Goal: Complete application form

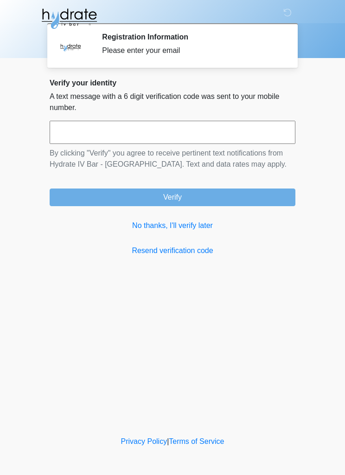
click at [199, 229] on link "No thanks, I'll verify later" at bounding box center [173, 225] width 246 height 11
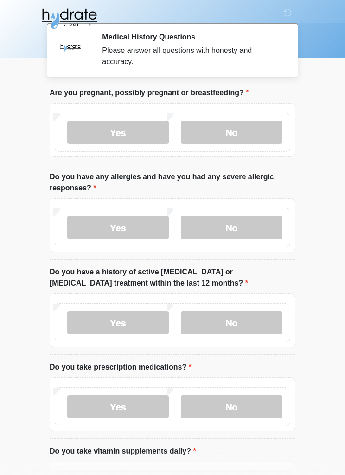
click at [251, 131] on label "No" at bounding box center [232, 132] width 102 height 23
click at [247, 227] on label "No" at bounding box center [232, 227] width 102 height 23
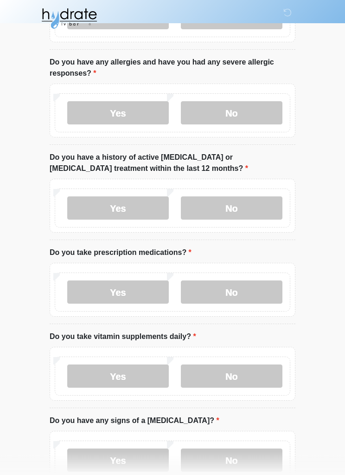
scroll to position [116, 0]
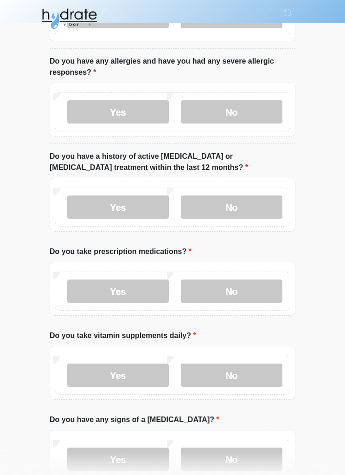
click at [259, 209] on label "No" at bounding box center [232, 206] width 102 height 23
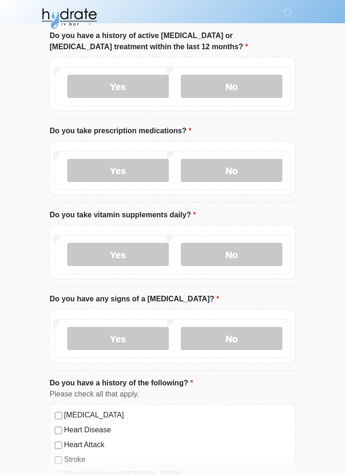
scroll to position [237, 0]
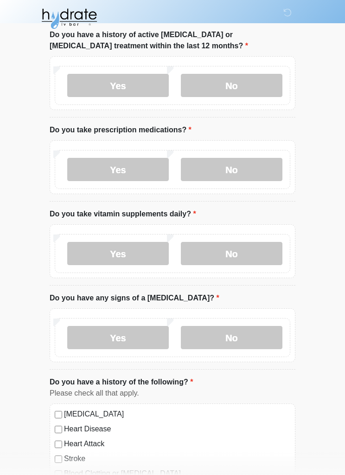
click at [240, 169] on label "No" at bounding box center [232, 169] width 102 height 23
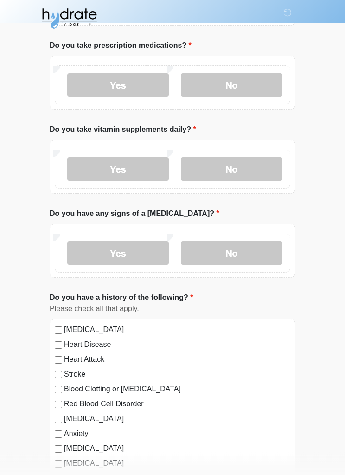
scroll to position [321, 0]
click at [139, 168] on label "Yes" at bounding box center [118, 168] width 102 height 23
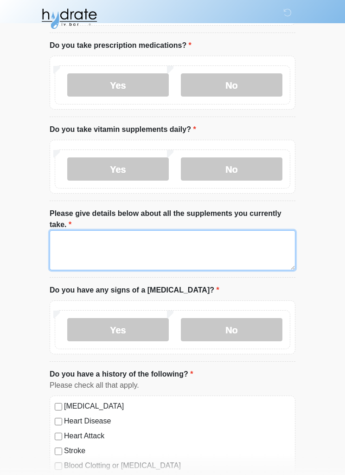
click at [235, 251] on textarea "Please give details below about all the supplements you currently take." at bounding box center [173, 250] width 246 height 40
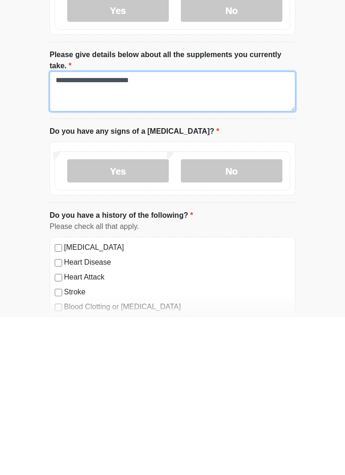
scroll to position [323, 0]
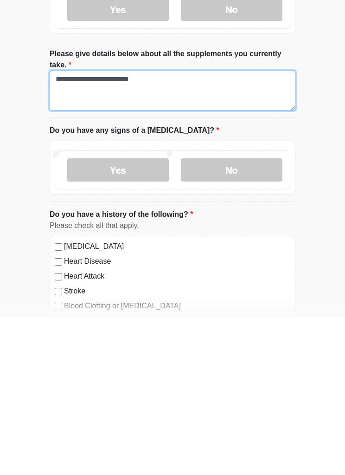
type textarea "**********"
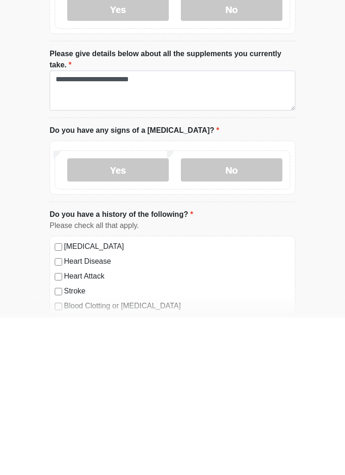
click at [253, 316] on label "No" at bounding box center [232, 327] width 102 height 23
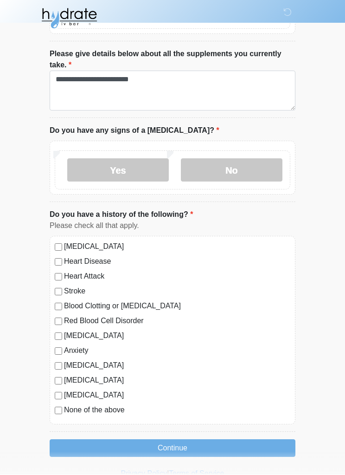
scroll to position [481, 0]
click at [67, 246] on label "[MEDICAL_DATA]" at bounding box center [177, 246] width 226 height 11
click at [175, 449] on button "Continue" at bounding box center [173, 448] width 246 height 18
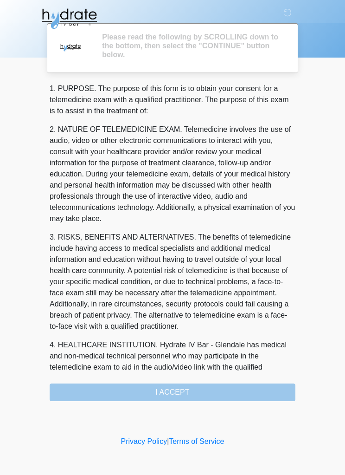
scroll to position [0, 0]
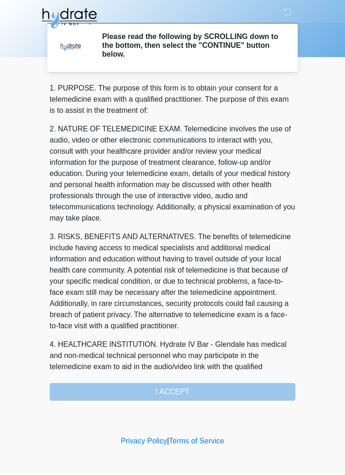
click at [196, 395] on div "1. PURPOSE. The purpose of this form is to obtain your consent for a telemedici…" at bounding box center [173, 242] width 246 height 318
click at [177, 391] on div "1. PURPOSE. The purpose of this form is to obtain your consent for a telemedici…" at bounding box center [173, 242] width 246 height 318
click at [170, 388] on div "1. PURPOSE. The purpose of this form is to obtain your consent for a telemedici…" at bounding box center [173, 242] width 246 height 318
click at [241, 393] on div "1. PURPOSE. The purpose of this form is to obtain your consent for a telemedici…" at bounding box center [173, 242] width 246 height 318
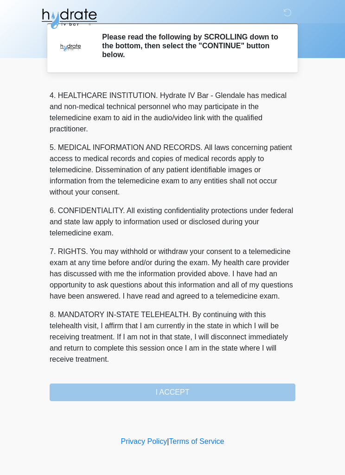
scroll to position [271, 0]
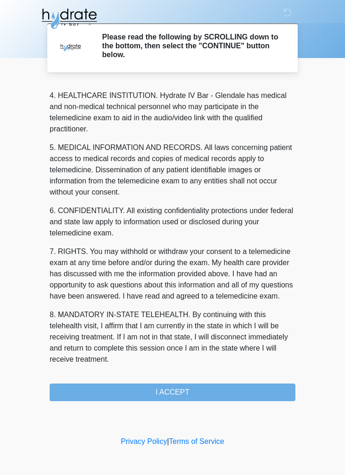
click at [187, 391] on button "I ACCEPT" at bounding box center [173, 392] width 246 height 18
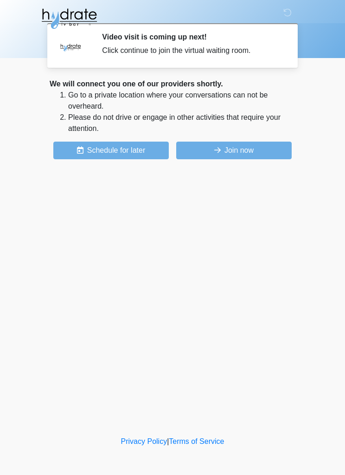
click at [264, 151] on button "Join now" at bounding box center [234, 150] width 116 height 18
